Goal: Transaction & Acquisition: Book appointment/travel/reservation

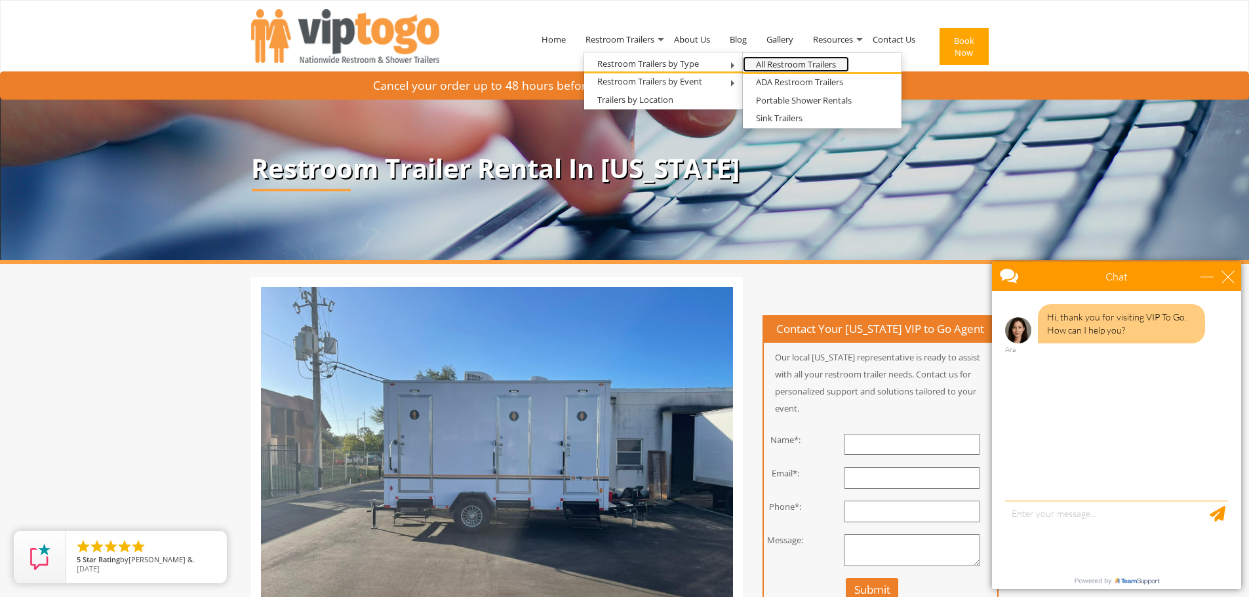
click at [759, 68] on link "All Restroom Trailers" at bounding box center [796, 64] width 106 height 16
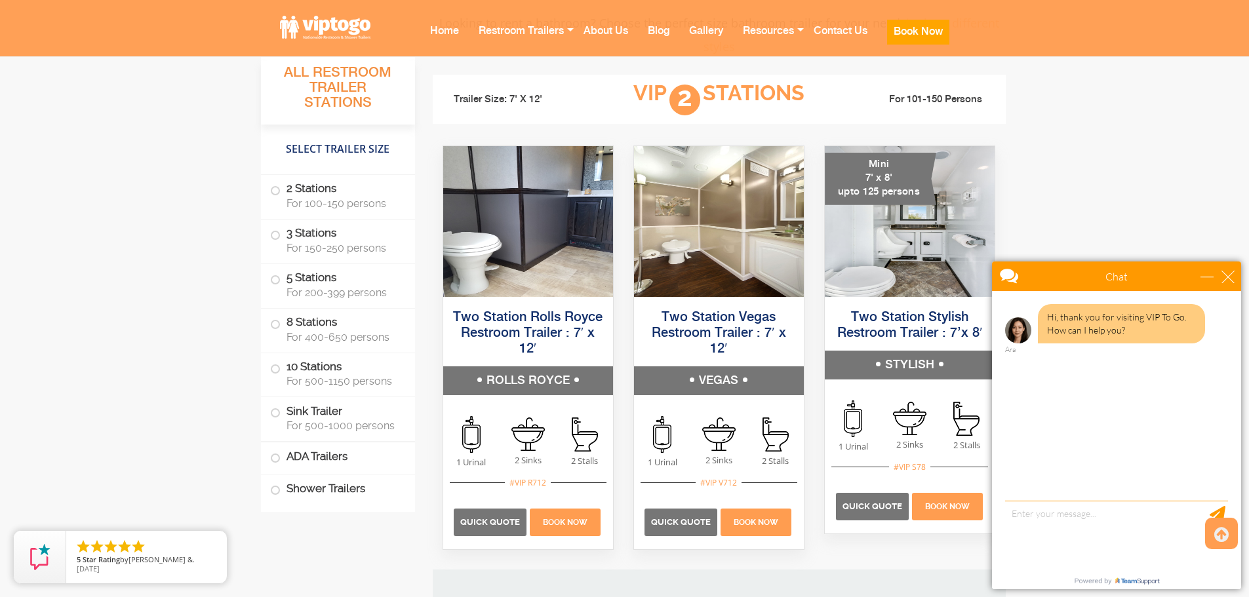
scroll to position [890, 0]
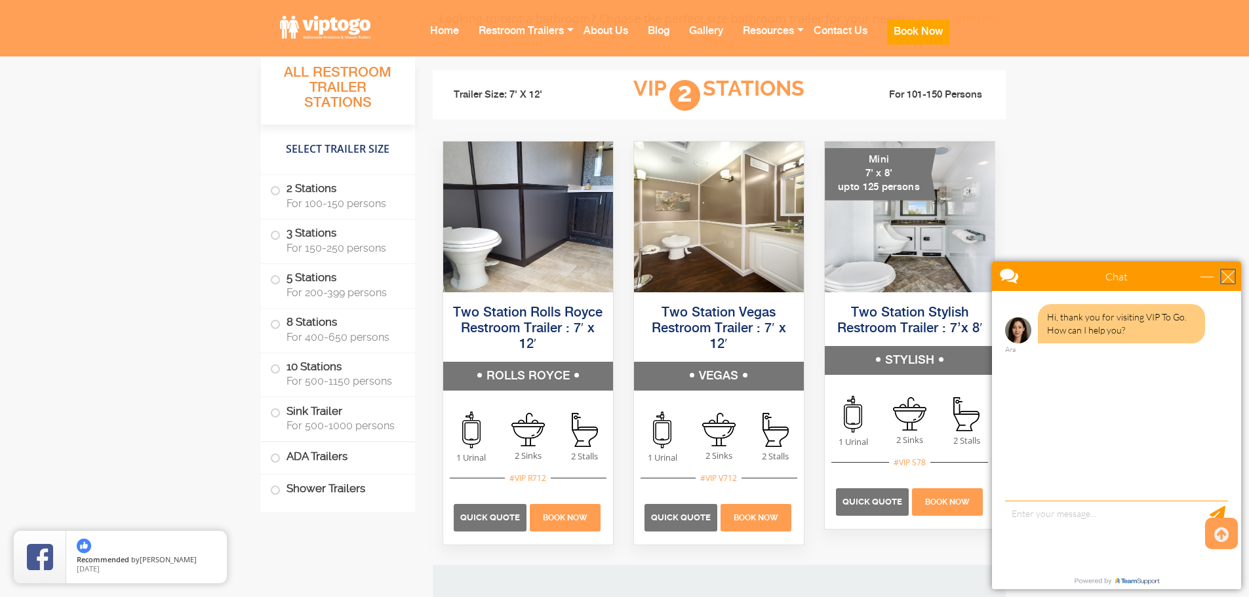
click at [1226, 274] on div "close" at bounding box center [1227, 276] width 13 height 13
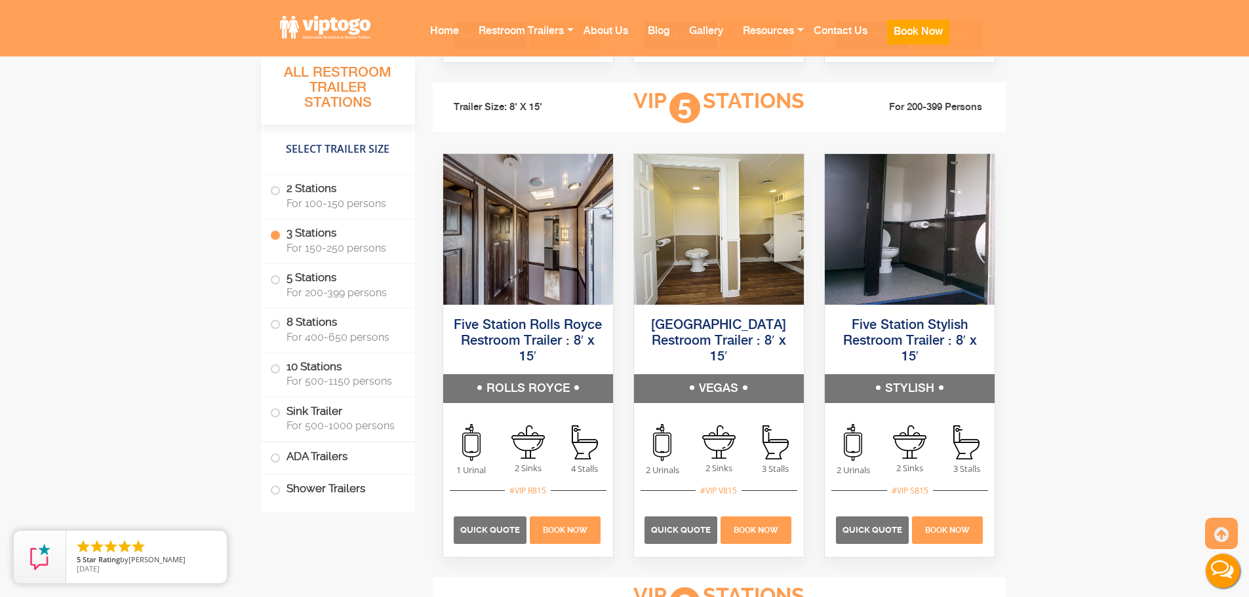
scroll to position [2229, 0]
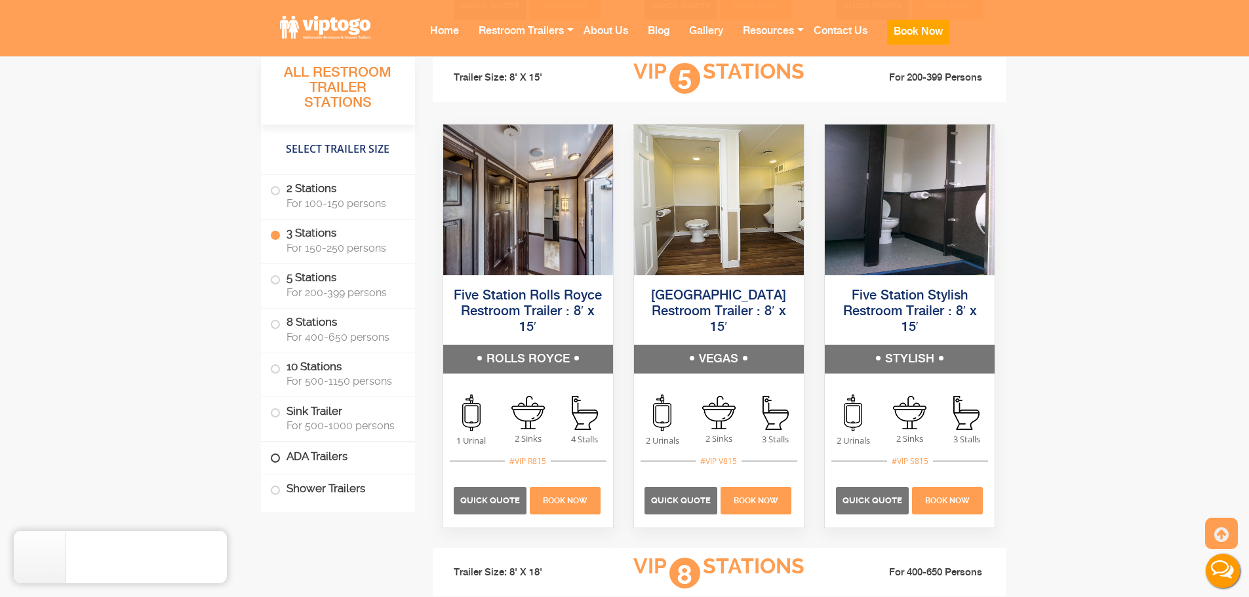
click at [317, 456] on label "ADA Trailers" at bounding box center [338, 457] width 136 height 28
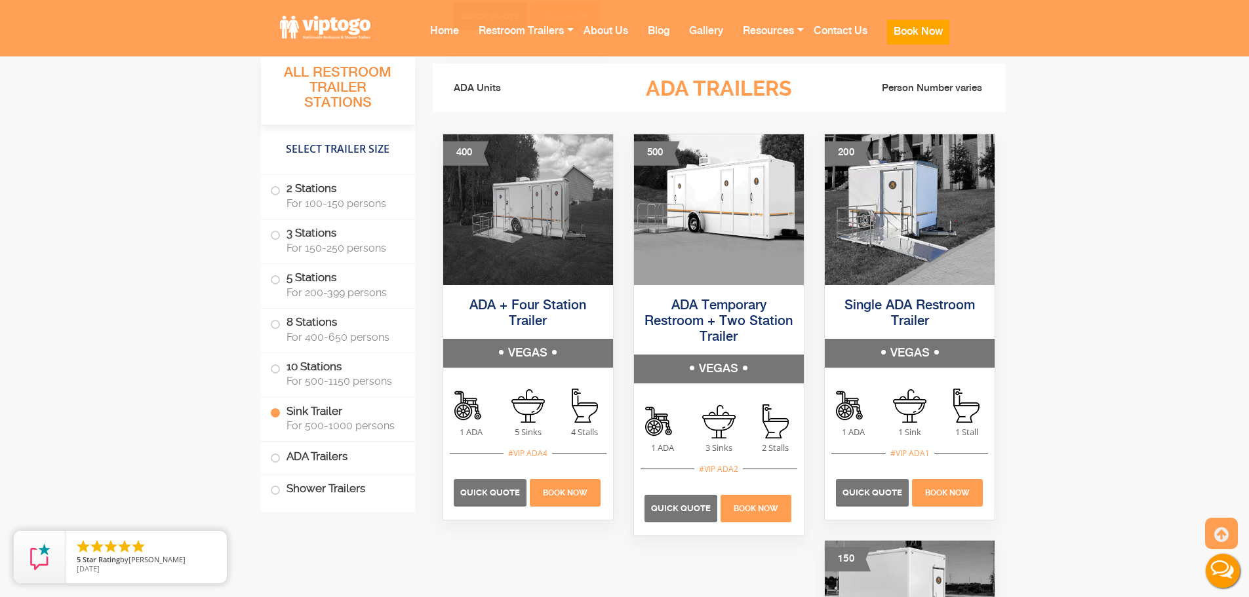
scroll to position [4156, 0]
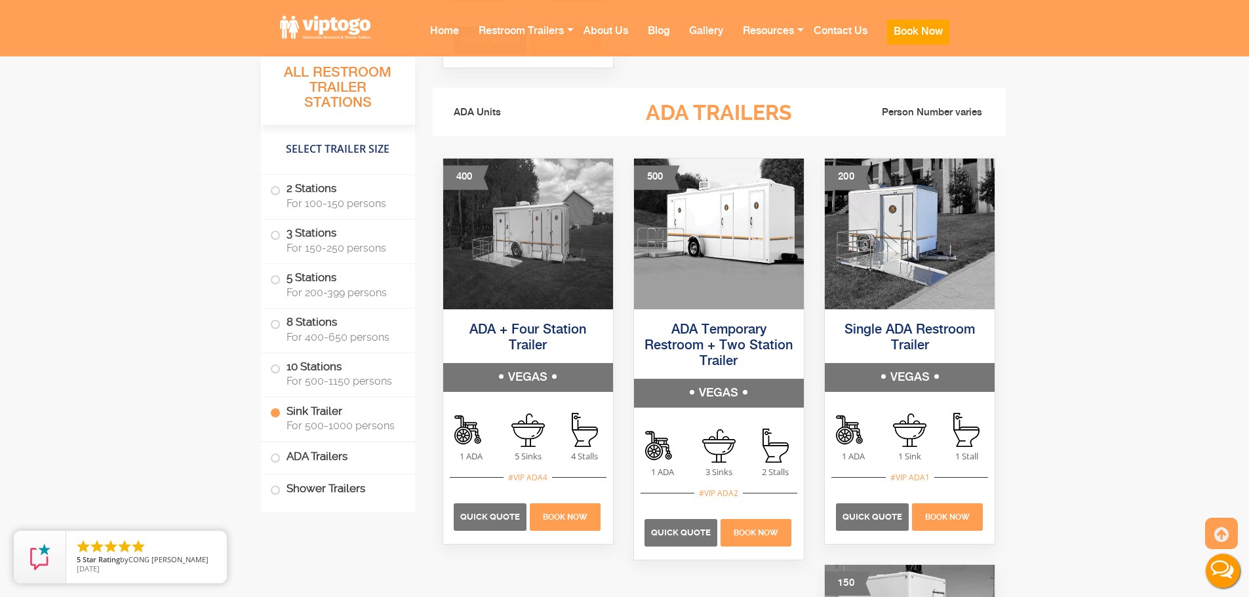
click at [553, 378] on h5 "VEGAS" at bounding box center [528, 377] width 170 height 29
click at [519, 444] on img at bounding box center [527, 430] width 33 height 33
click at [509, 218] on img at bounding box center [528, 234] width 170 height 151
click at [507, 335] on link "ADA + Four Station Trailer" at bounding box center [527, 338] width 117 height 30
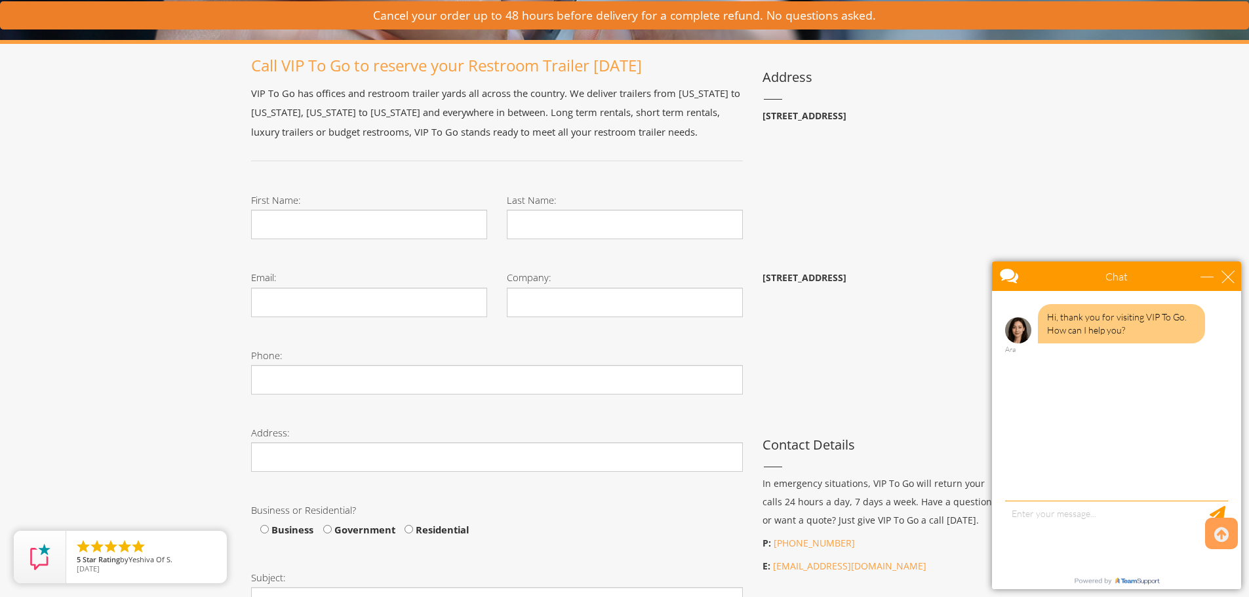
scroll to position [300, 0]
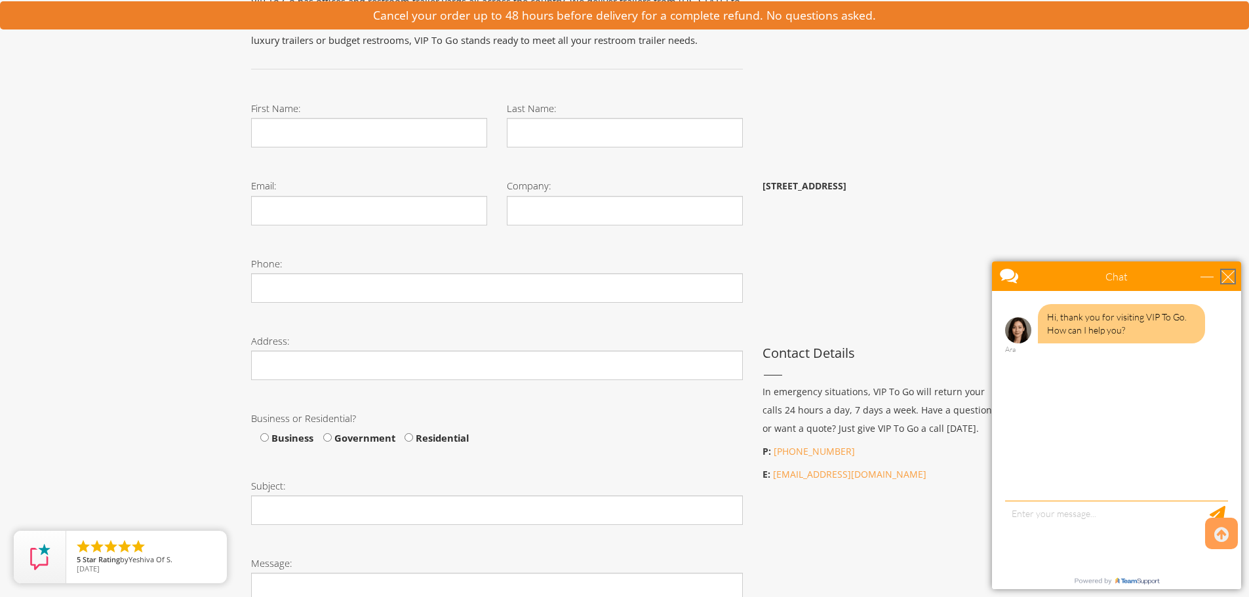
click at [1230, 281] on div "close" at bounding box center [1227, 276] width 13 height 13
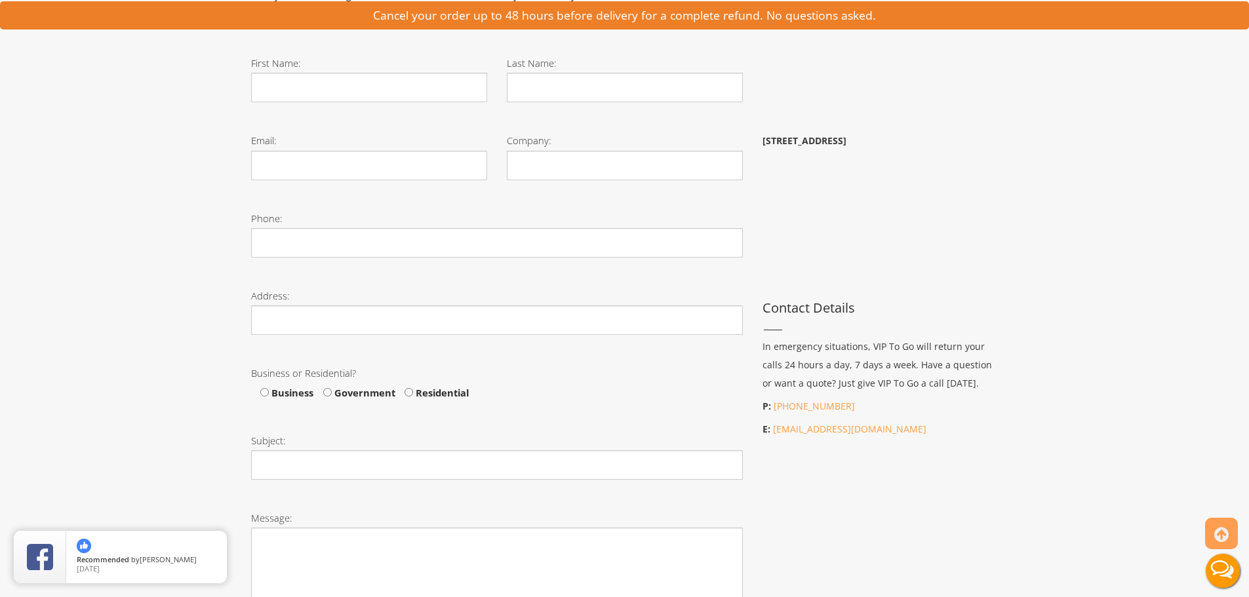
scroll to position [346, 0]
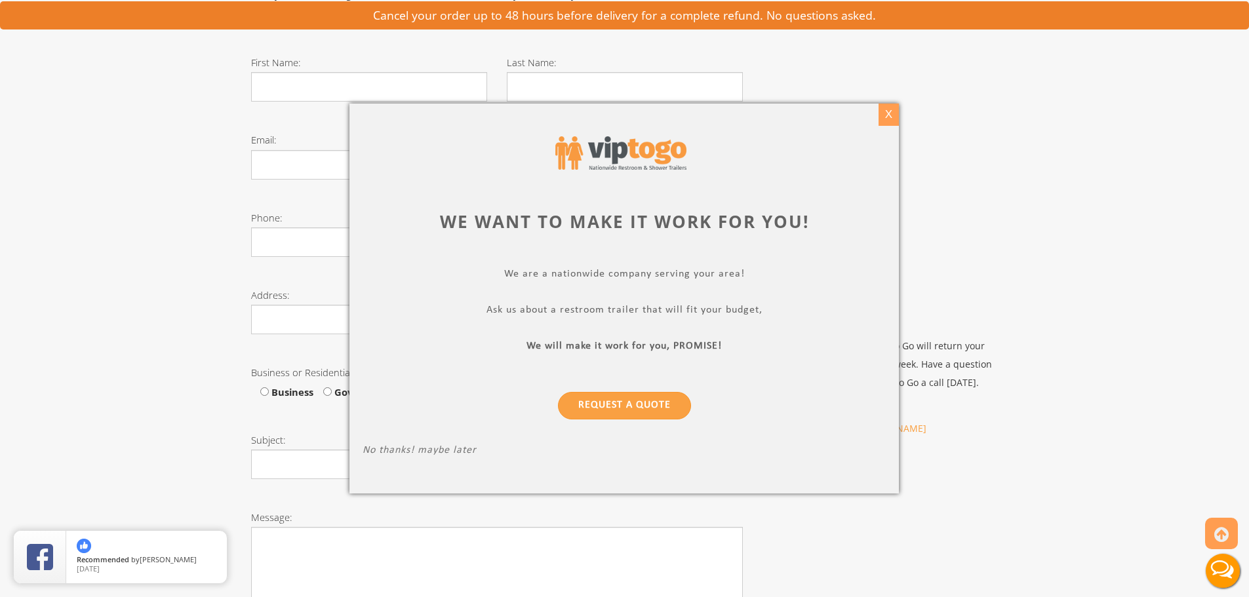
click at [892, 115] on div "X" at bounding box center [888, 115] width 20 height 22
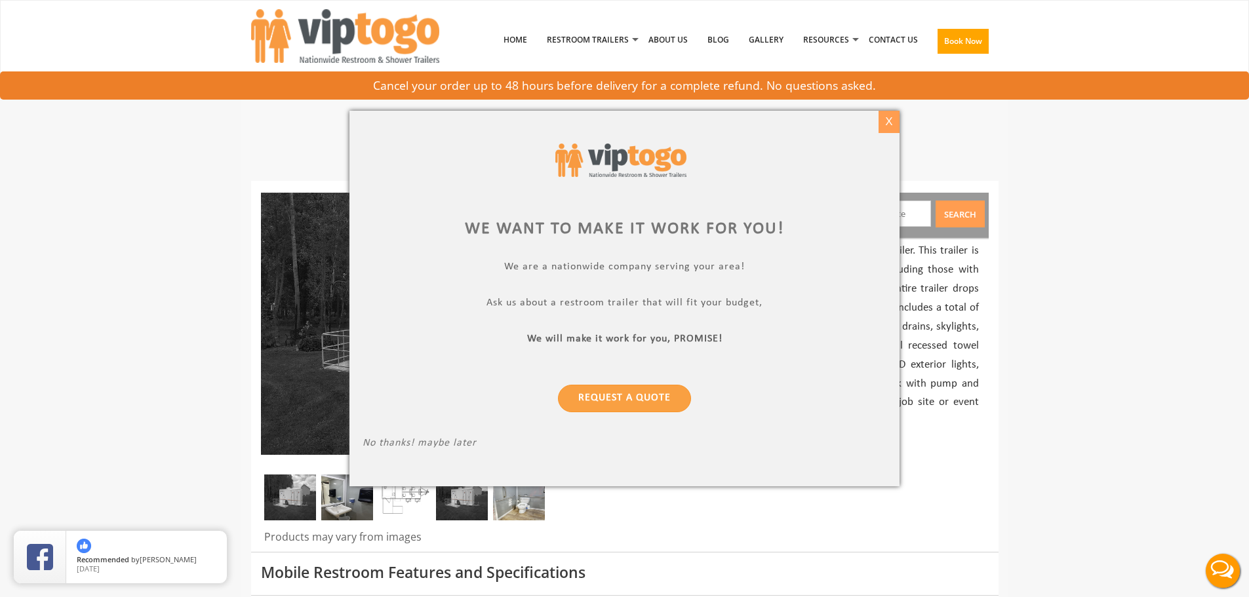
click at [886, 118] on div "X" at bounding box center [888, 122] width 20 height 22
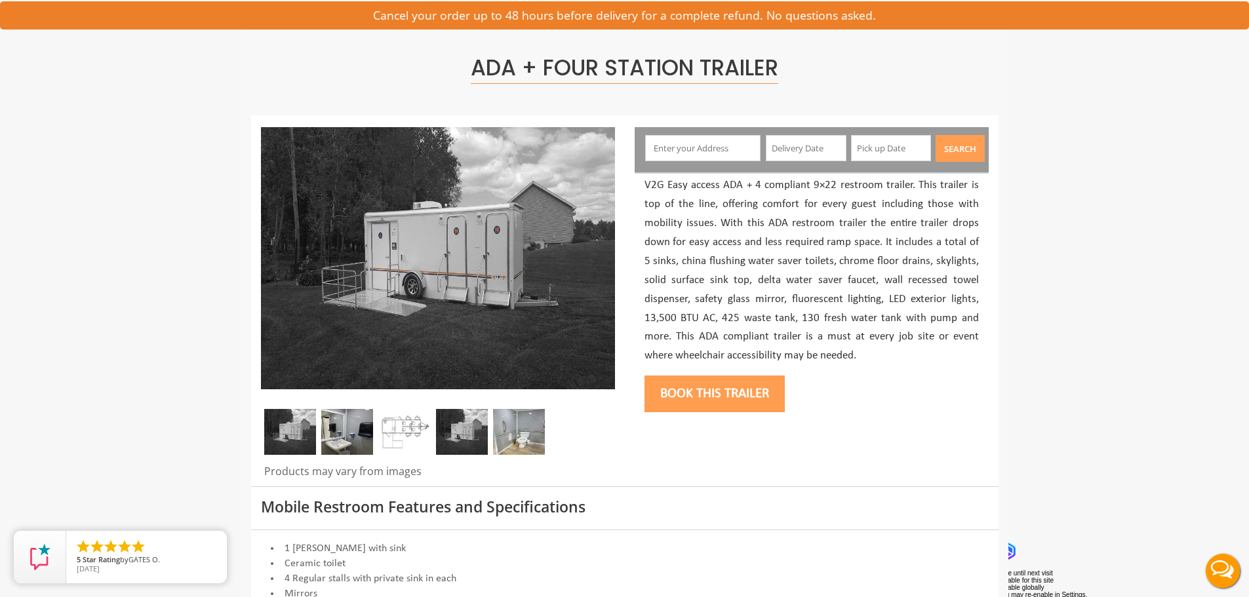
scroll to position [79, 0]
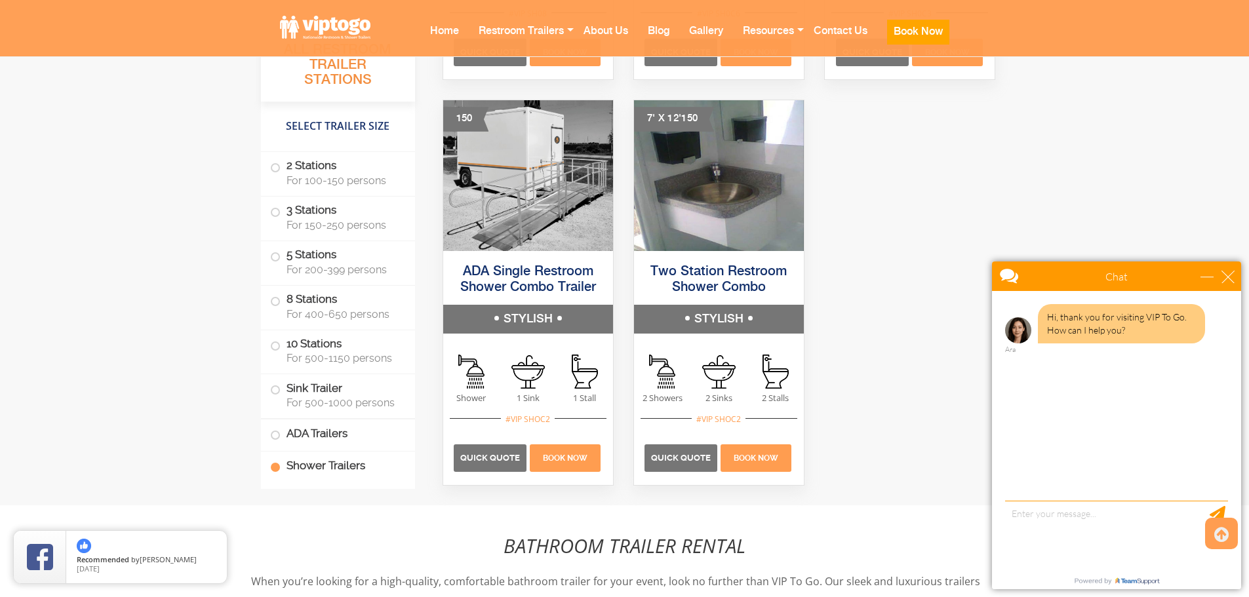
scroll to position [5561, 0]
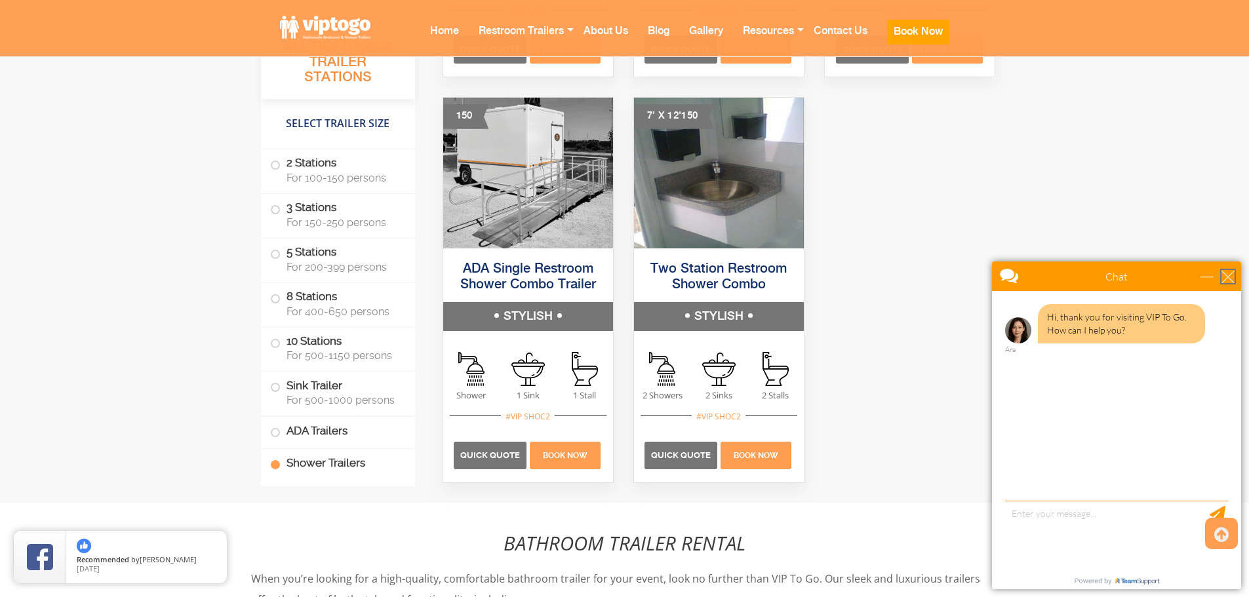
click at [1223, 282] on div "close" at bounding box center [1227, 276] width 13 height 13
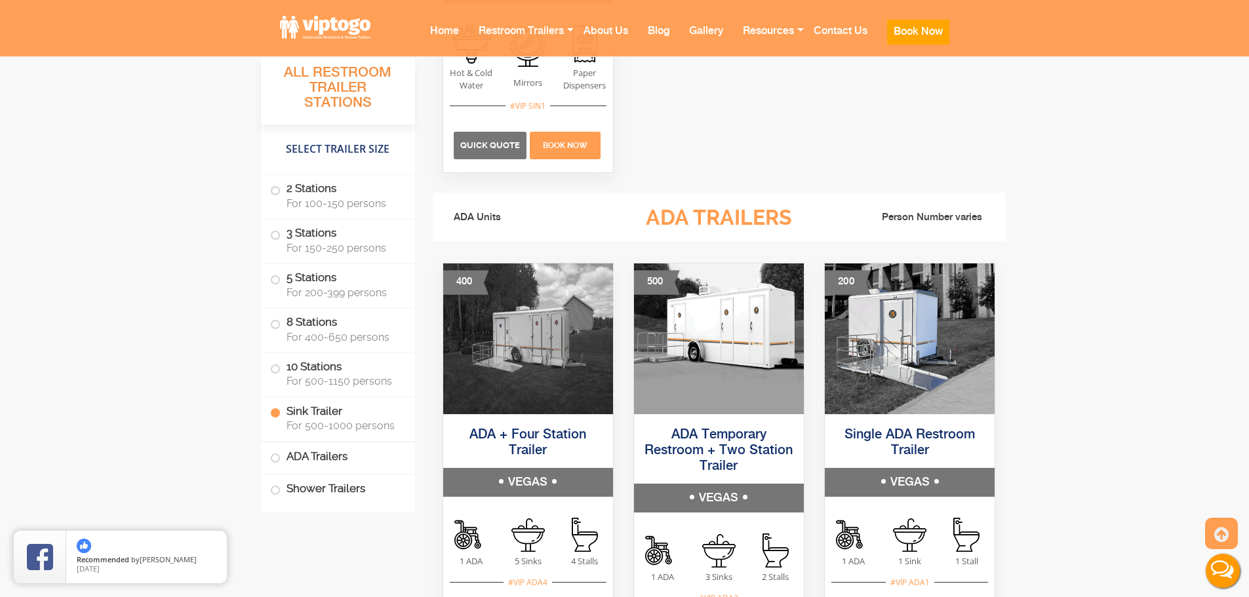
scroll to position [4018, 0]
